Goal: Task Accomplishment & Management: Manage account settings

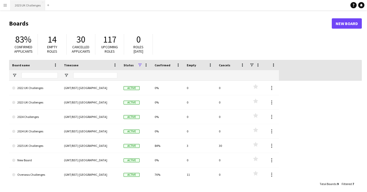
click at [26, 8] on button "2025 UK Challenges Close" at bounding box center [28, 5] width 34 height 10
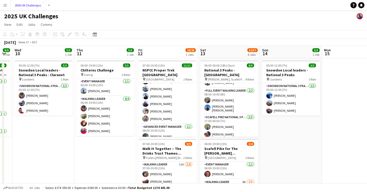
scroll to position [0, 174]
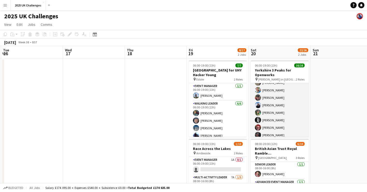
click at [267, 119] on app-card-role "Walking Leader 15/15 06:00-19:00 (13h) Colin Lovell Jonathan Reid Richard Simpk…" at bounding box center [279, 109] width 58 height 123
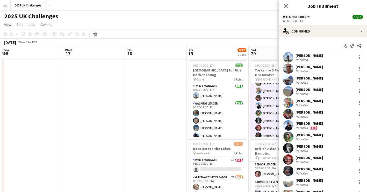
scroll to position [87, 0]
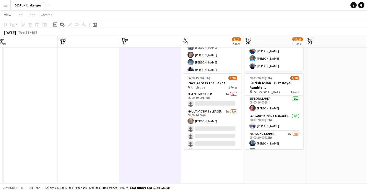
scroll to position [66, 0]
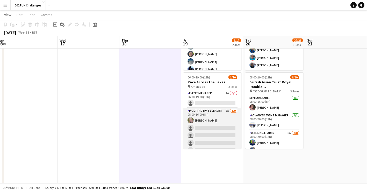
click at [214, 136] on app-card-role "Multi-Activity Leader 7A 1/9 08:00-16:00 (8h) Rachy Sinnamon single-neutral-act…" at bounding box center [212, 147] width 58 height 78
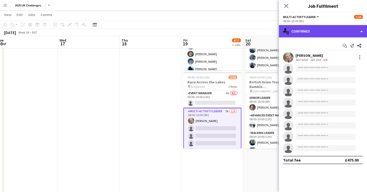
click at [322, 32] on div "single-neutral-actions-check-2 Confirmed" at bounding box center [323, 31] width 88 height 12
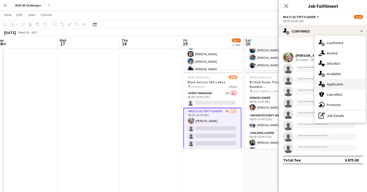
click at [338, 82] on div "single-neutral-actions-information Applicants" at bounding box center [339, 84] width 51 height 10
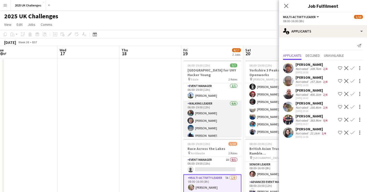
scroll to position [19, 0]
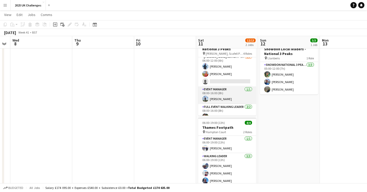
scroll to position [0, 0]
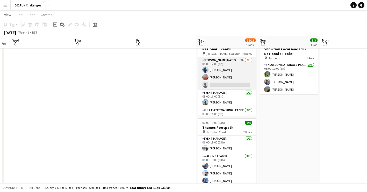
click at [219, 75] on app-card-role "Ben Nevis National 3 Peaks Walking Leader 9A 2/3 06:00-12:00 (6h) Lizzie Buchan…" at bounding box center [227, 73] width 58 height 33
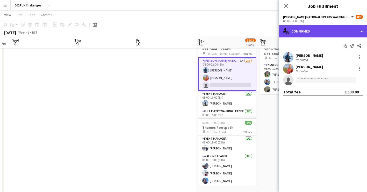
click at [309, 33] on div "single-neutral-actions-check-2 Confirmed" at bounding box center [323, 31] width 88 height 12
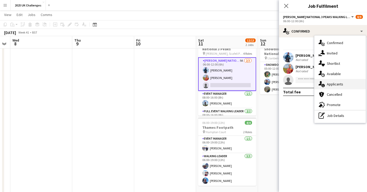
click at [331, 84] on div "single-neutral-actions-information Applicants" at bounding box center [339, 84] width 51 height 10
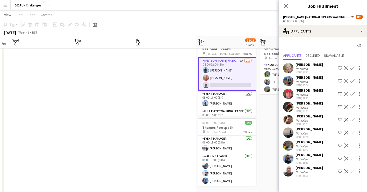
click at [352, 158] on app-icon "Confirm" at bounding box center [352, 159] width 4 height 4
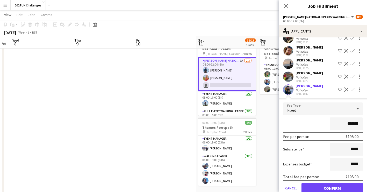
scroll to position [70, 0]
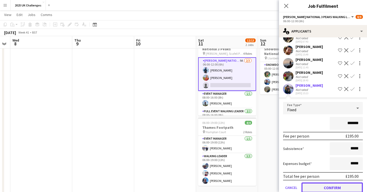
click at [332, 190] on button "Confirm" at bounding box center [331, 188] width 61 height 10
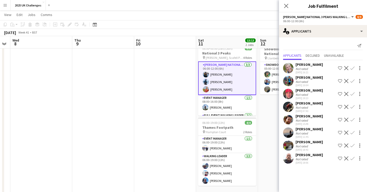
scroll to position [0, 0]
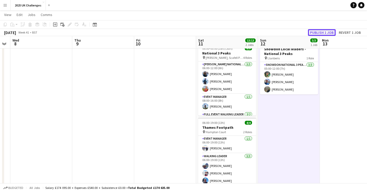
click at [332, 30] on button "Publish 1 job" at bounding box center [322, 32] width 28 height 7
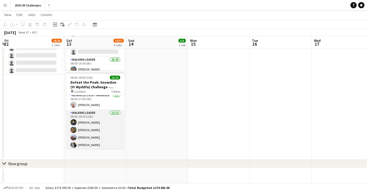
scroll to position [20, 0]
click at [91, 130] on app-card-role "Walking Leader 13/13 08:00-18:00 (10h) Conor Watt Ashley Cartwright Reece Robin…" at bounding box center [95, 165] width 58 height 108
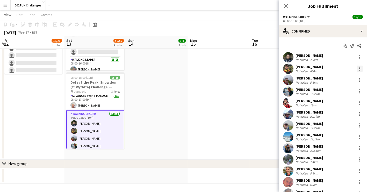
click at [359, 70] on div at bounding box center [359, 70] width 1 height 1
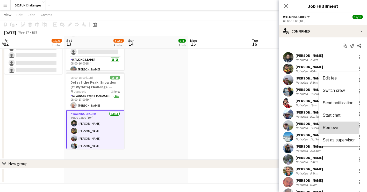
click at [341, 128] on span "Remove" at bounding box center [338, 128] width 32 height 5
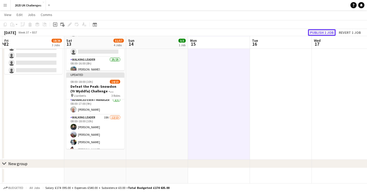
click at [324, 30] on button "Publish 1 job" at bounding box center [322, 32] width 28 height 7
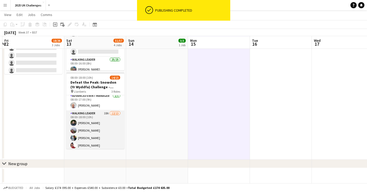
click at [94, 127] on app-card-role "Walking Leader 18A 12/13 08:00-18:00 (10h) Conor Watt Reece Robinson Daniel Rob…" at bounding box center [95, 165] width 58 height 108
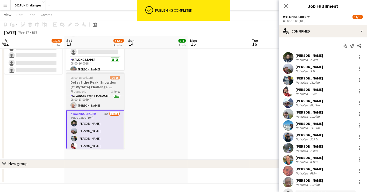
click at [102, 82] on h3 "Defeat the Peak: Snowdon (Yr Wyddfa) Challenge - [PERSON_NAME] [MEDICAL_DATA] S…" at bounding box center [95, 84] width 58 height 9
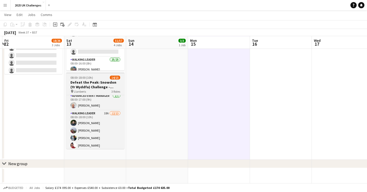
click at [98, 80] on h3 "Defeat the Peak: Snowdon (Yr Wyddfa) Challenge - [PERSON_NAME] [MEDICAL_DATA] S…" at bounding box center [95, 84] width 58 height 9
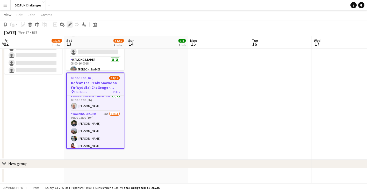
click at [69, 27] on div "Edit" at bounding box center [69, 24] width 6 height 6
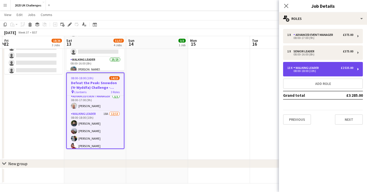
click at [318, 64] on div "13 x Walking Leader £2 535.00 08:00-18:00 (10h)" at bounding box center [323, 69] width 80 height 14
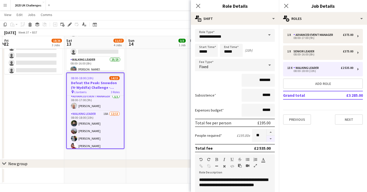
click at [266, 140] on button "button" at bounding box center [270, 139] width 8 height 6
type input "**"
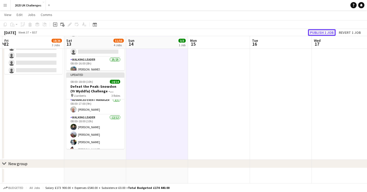
click at [328, 33] on button "Publish 1 job" at bounding box center [322, 32] width 28 height 7
